Goal: Find specific page/section: Find specific page/section

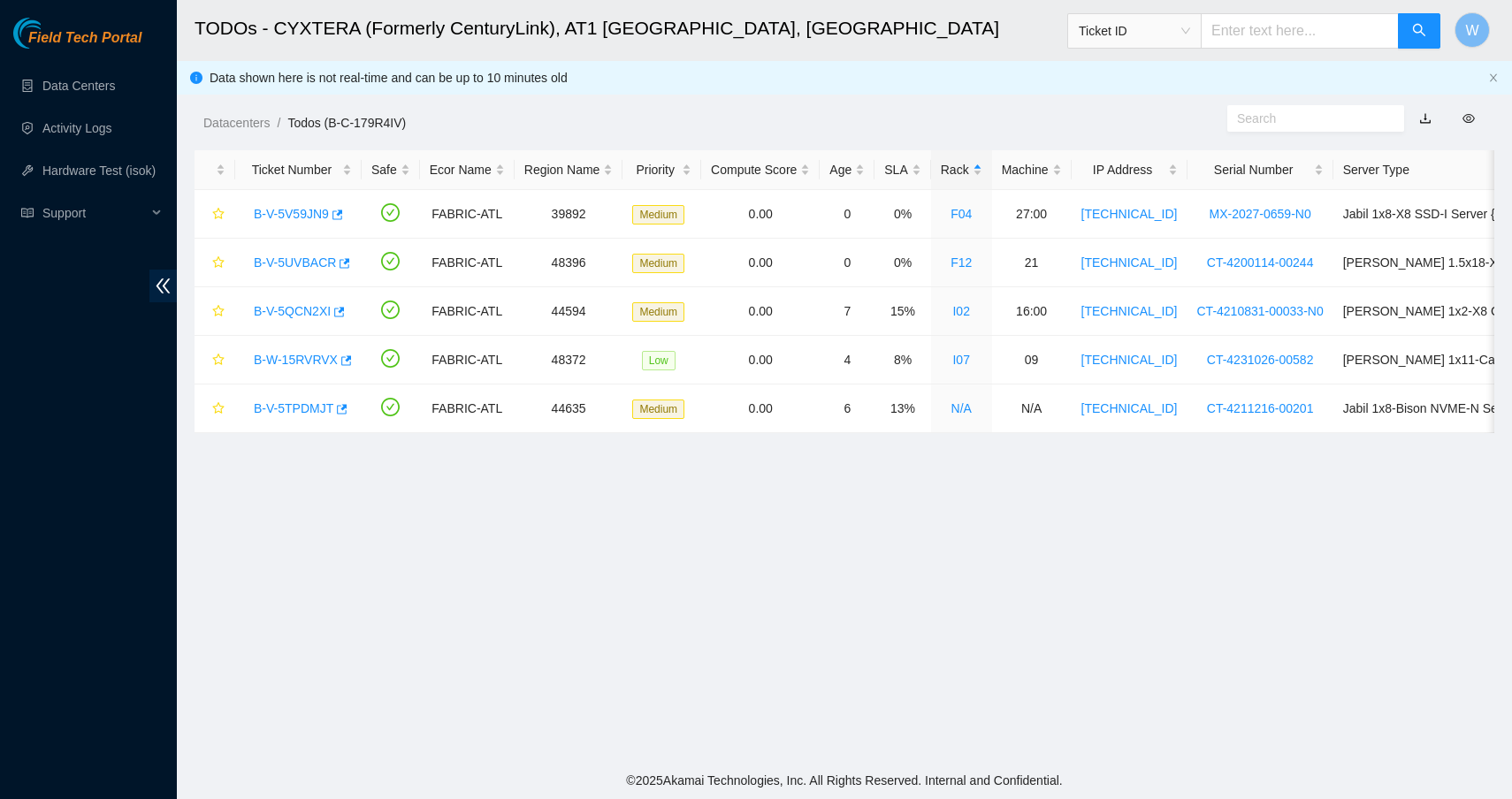
scroll to position [3, 0]
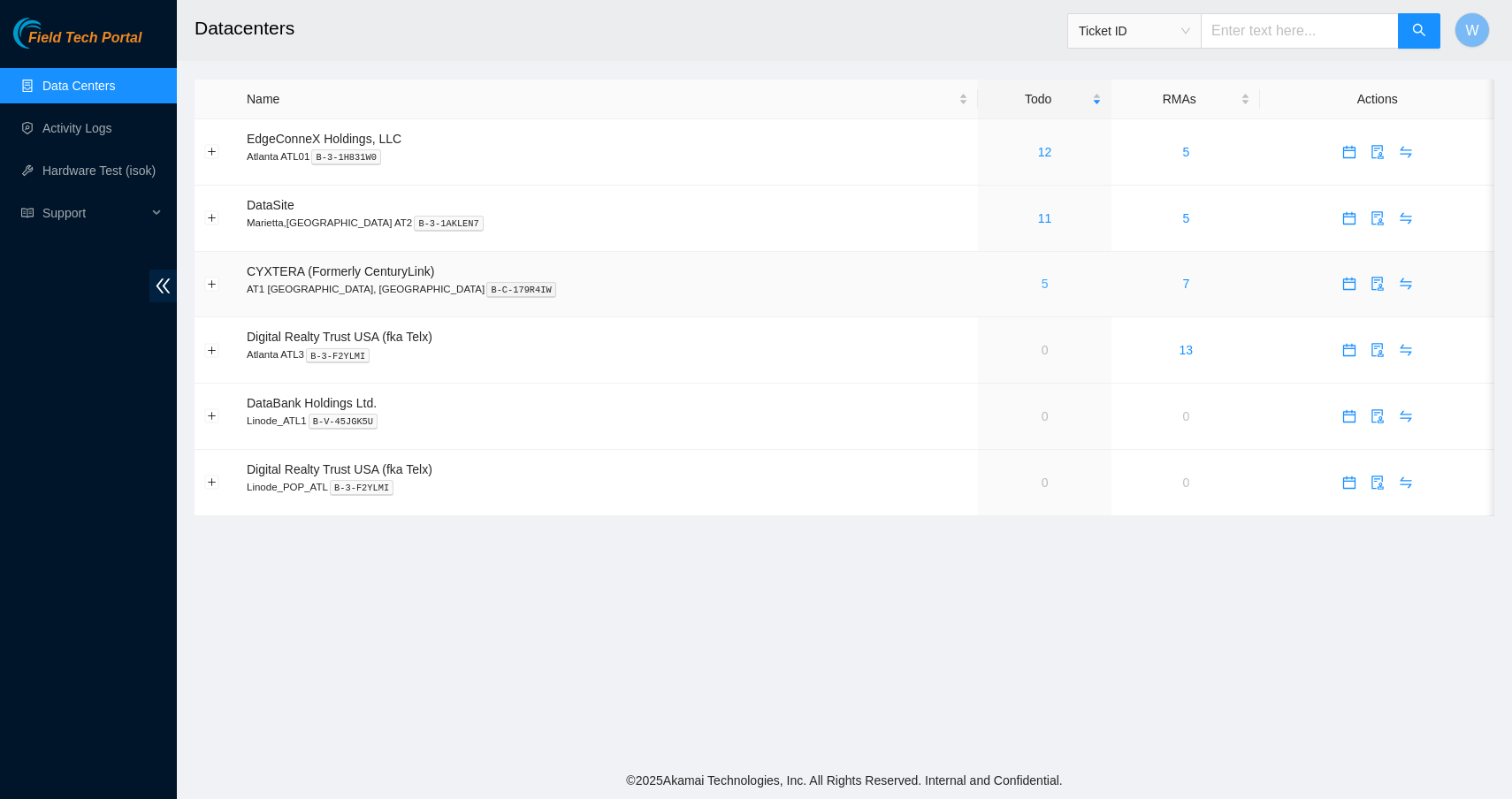
click at [1041, 284] on link "5" at bounding box center [1045, 283] width 7 height 14
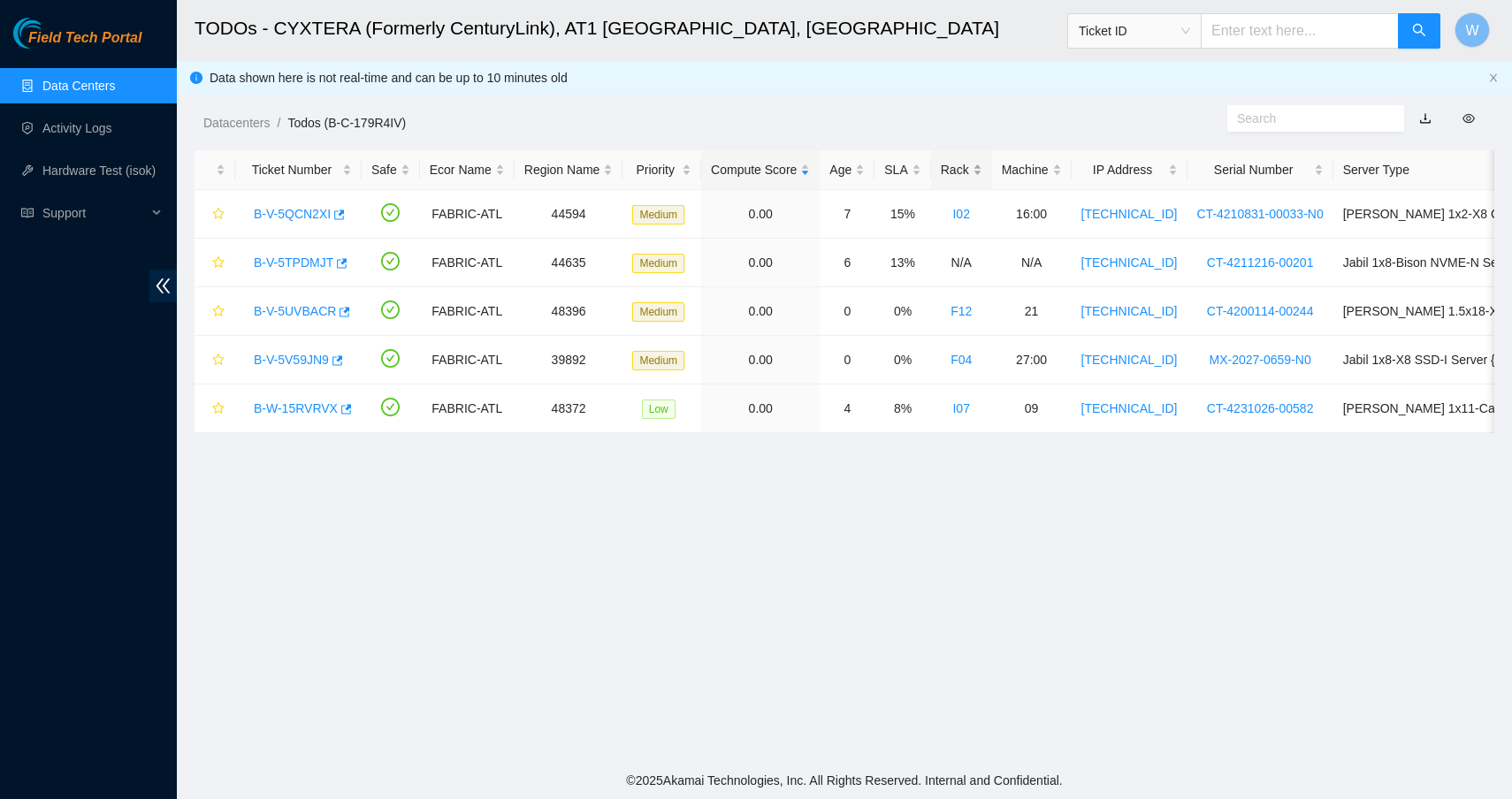
click at [971, 174] on div "Rack" at bounding box center [962, 169] width 42 height 19
